Goal: Information Seeking & Learning: Learn about a topic

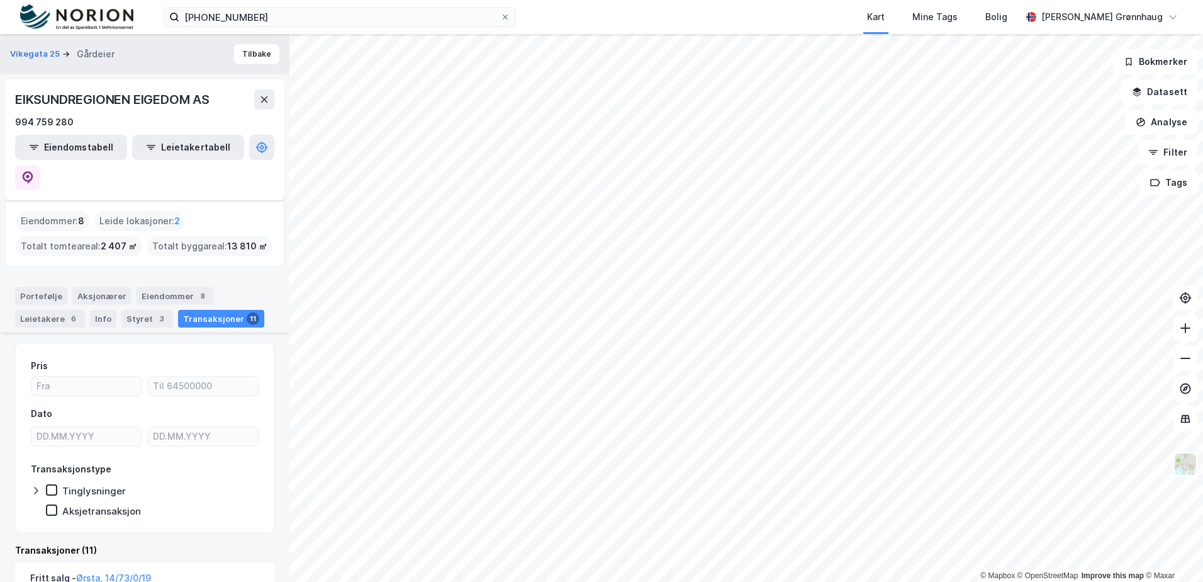
scroll to position [252, 0]
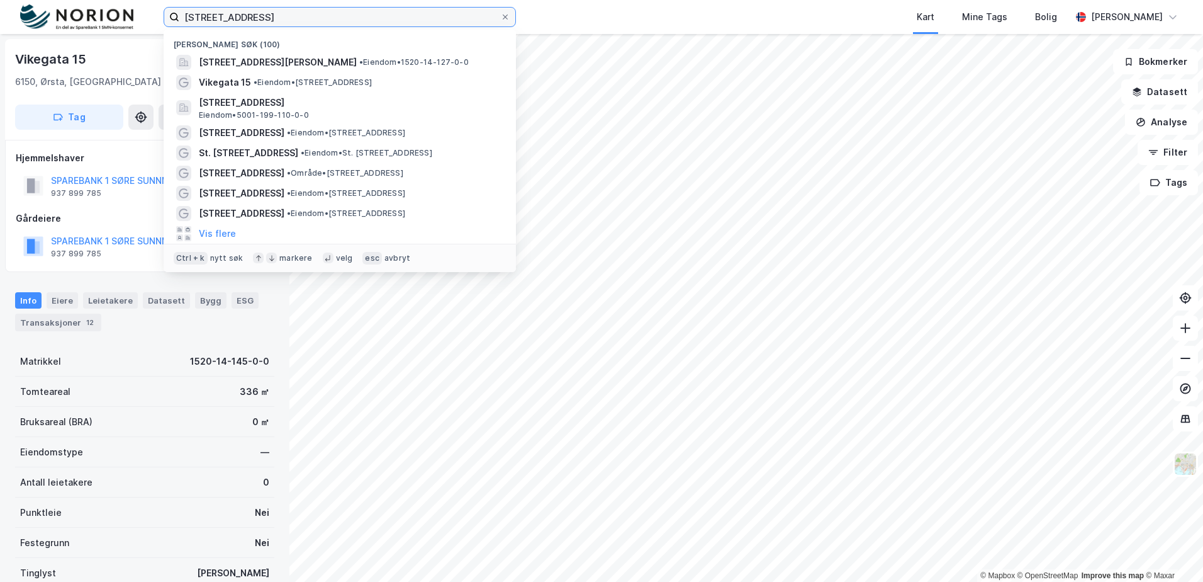
click at [282, 21] on input "vikegata 15" at bounding box center [339, 17] width 321 height 19
drag, startPoint x: 282, startPoint y: 20, endPoint x: 154, endPoint y: 20, distance: 128.4
click at [154, 20] on div "vikegata 15 Nylige søk (100) Vikegata 25, 6150, ØRSTA, ØRSTA • Eiendom • 1520-1…" at bounding box center [601, 17] width 1203 height 34
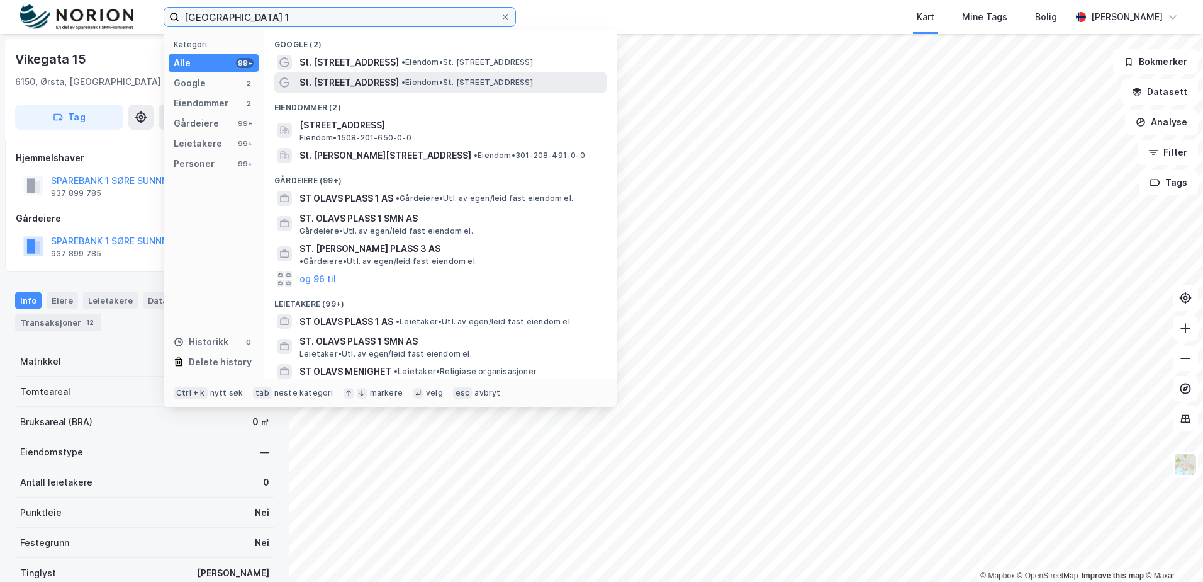
type input "st olavs plass 1"
click at [446, 82] on span "• Eiendom • St. Olavs plass 1, 6002 Ålesund" at bounding box center [468, 82] width 132 height 10
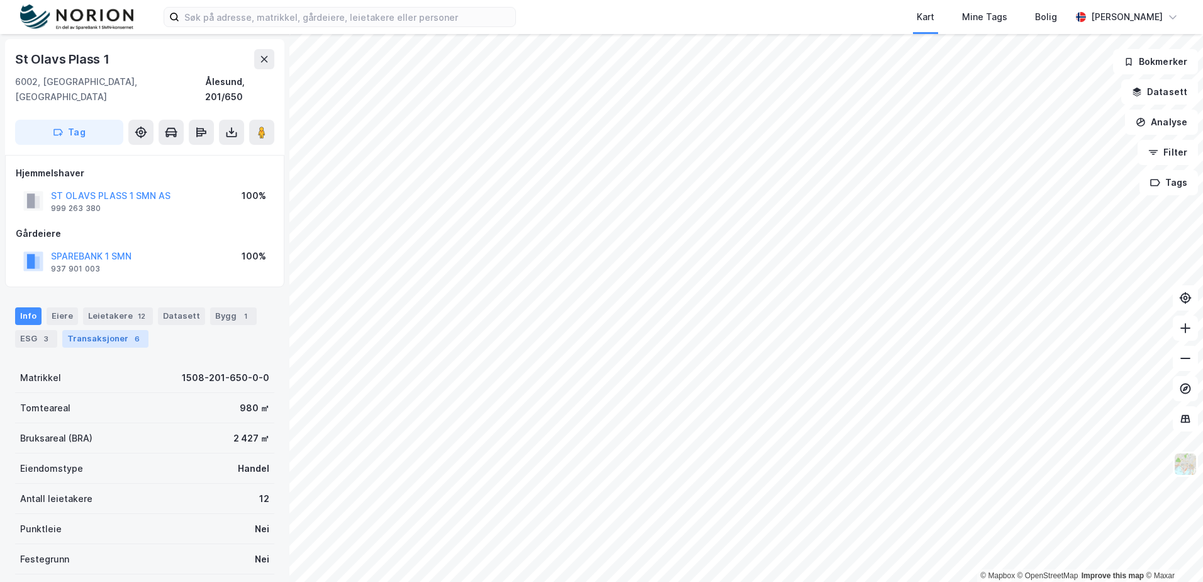
click at [93, 330] on div "Transaksjoner 6" at bounding box center [105, 339] width 86 height 18
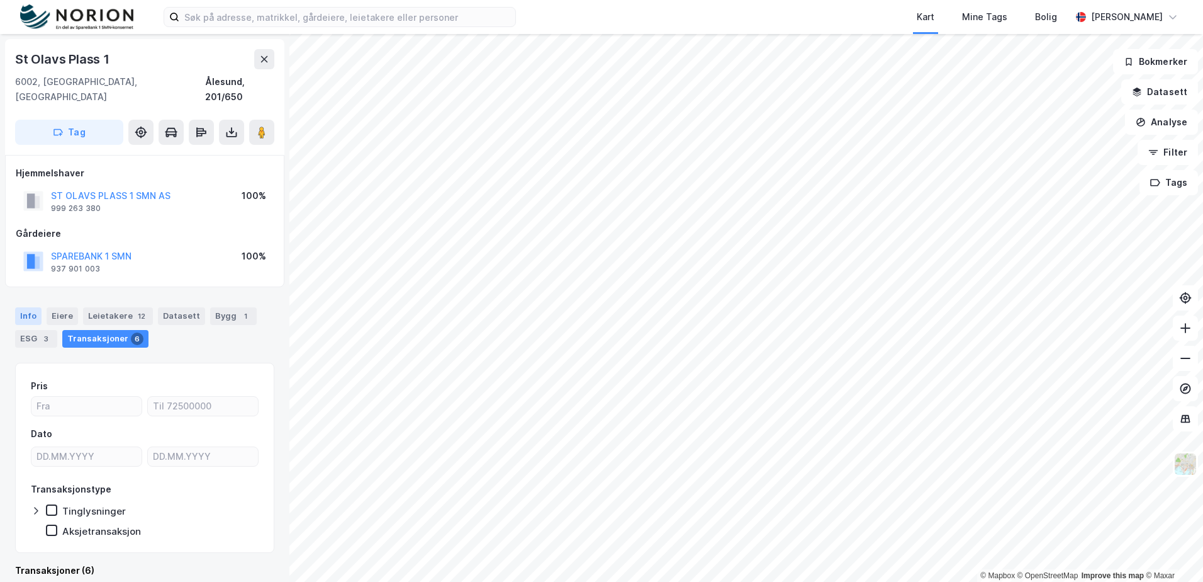
click at [30, 307] on div "Info" at bounding box center [28, 316] width 26 height 18
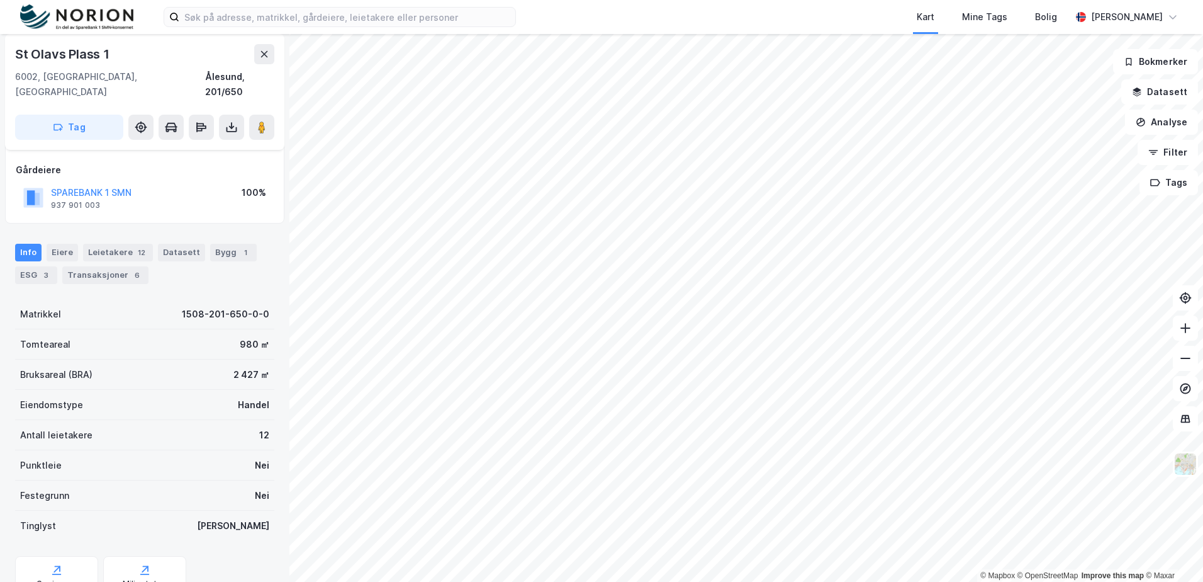
scroll to position [104, 0]
